Goal: Check status: Check status

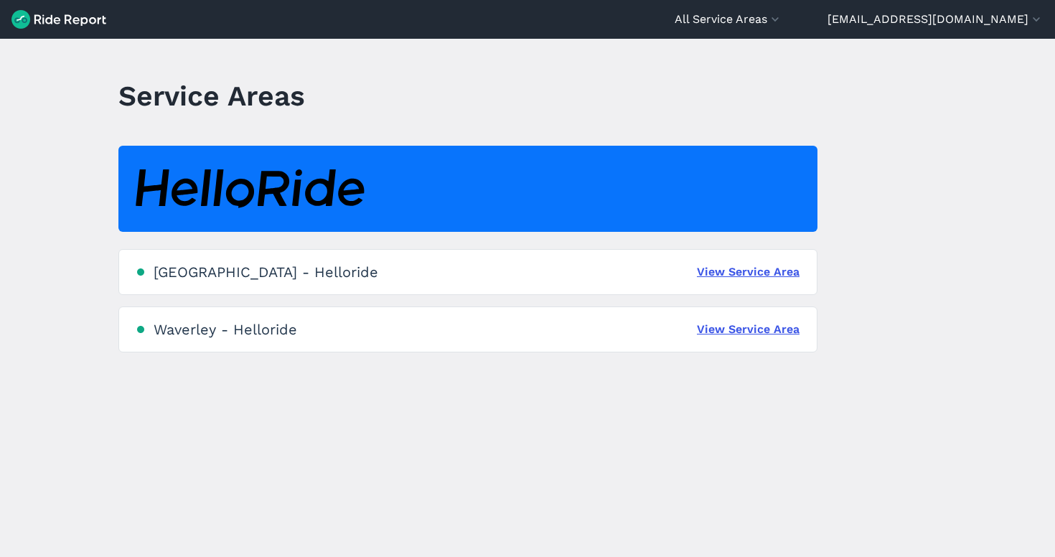
click at [275, 266] on div "[GEOGRAPHIC_DATA] - Helloride" at bounding box center [266, 271] width 225 height 17
click at [718, 273] on link "View Service Area" at bounding box center [748, 271] width 103 height 17
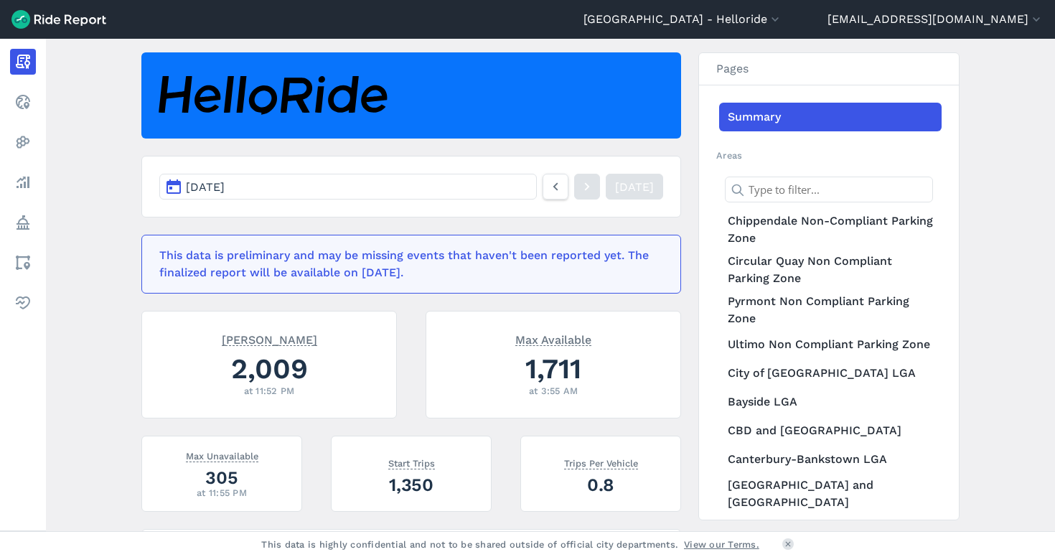
scroll to position [116, 0]
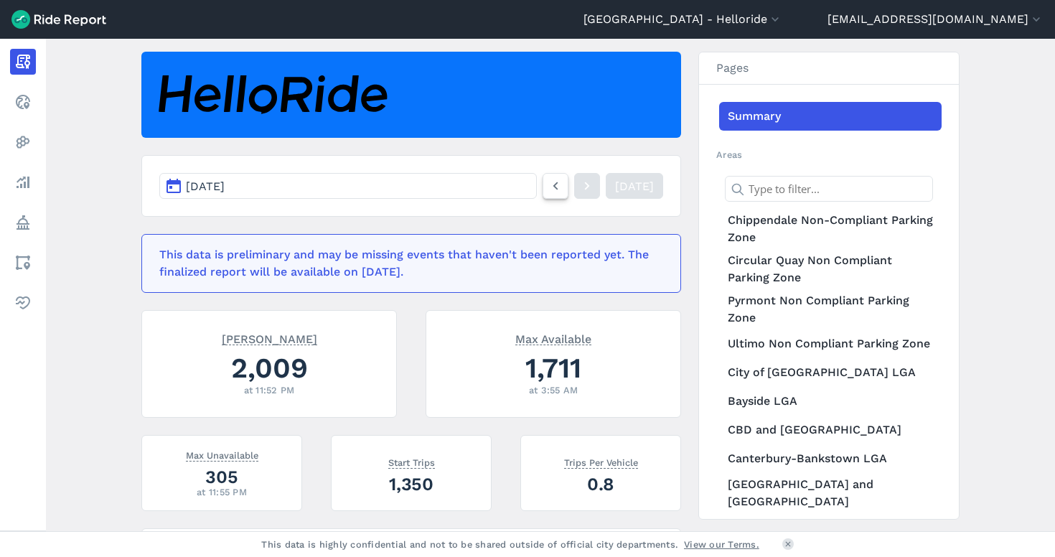
click at [543, 178] on link at bounding box center [556, 186] width 26 height 26
click at [548, 179] on icon at bounding box center [556, 185] width 16 height 17
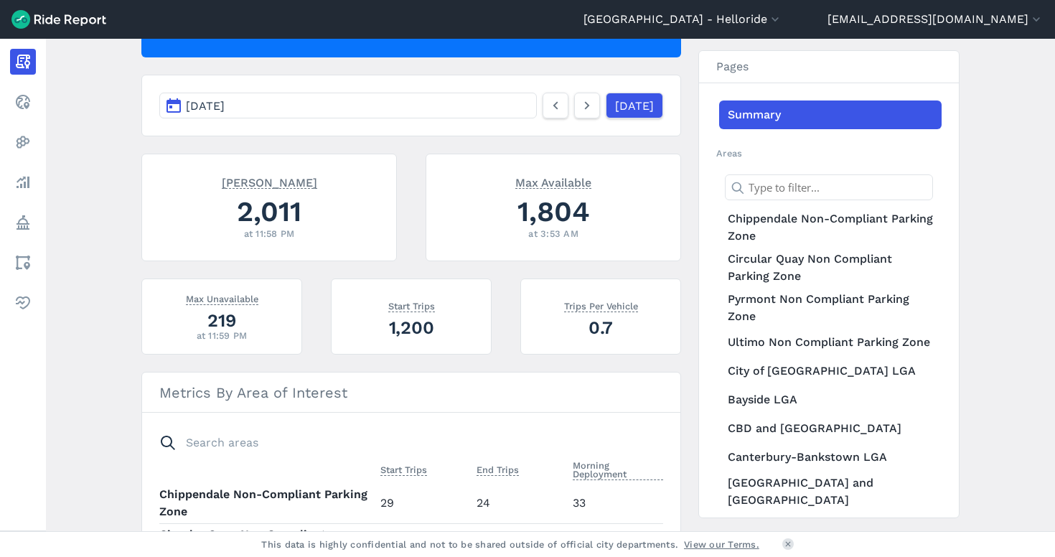
scroll to position [189, 0]
